Goal: Task Accomplishment & Management: Manage account settings

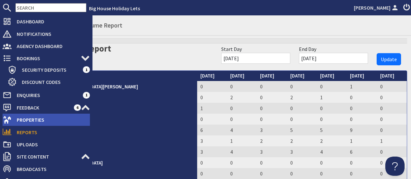
click at [25, 122] on span "Properties" at bounding box center [51, 120] width 78 height 10
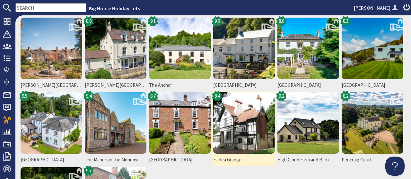
scroll to position [49, 0]
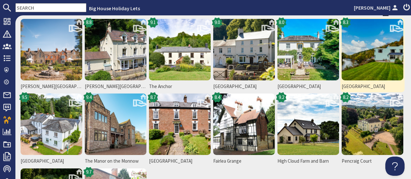
click at [363, 52] on img at bounding box center [373, 50] width 62 height 62
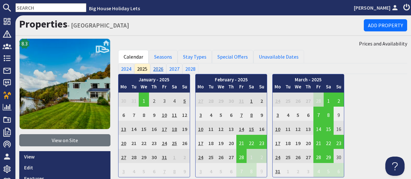
click at [158, 68] on link "2026" at bounding box center [158, 69] width 16 height 10
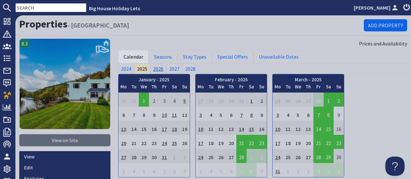
click at [158, 68] on link "2026" at bounding box center [158, 69] width 16 height 10
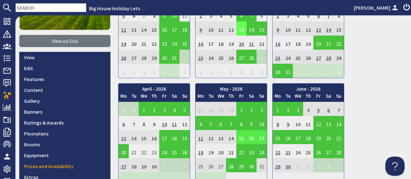
scroll to position [249, 0]
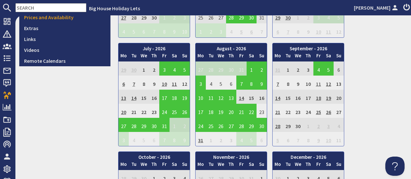
click at [318, 85] on td "11" at bounding box center [318, 83] width 10 height 14
